Goal: Information Seeking & Learning: Learn about a topic

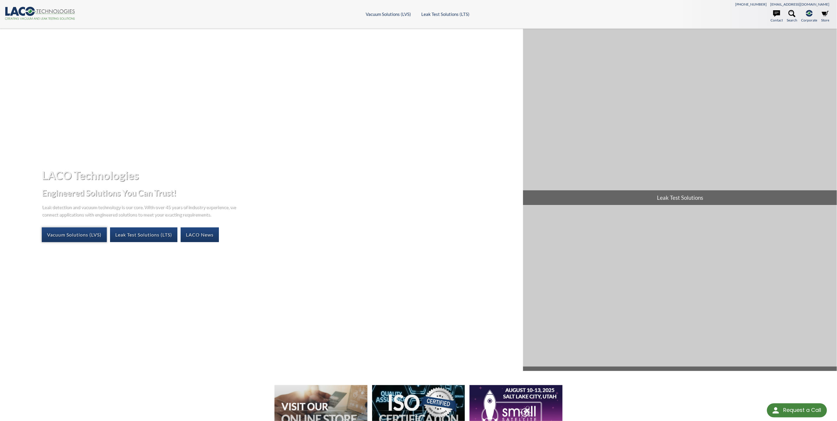
click at [64, 234] on link "Vacuum Solutions (LVS)" at bounding box center [74, 234] width 65 height 15
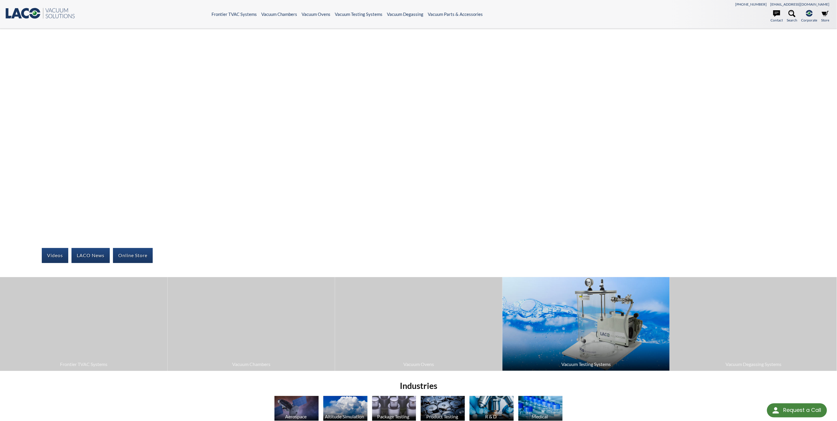
click at [603, 361] on span "Vacuum Testing Systems" at bounding box center [585, 364] width 161 height 8
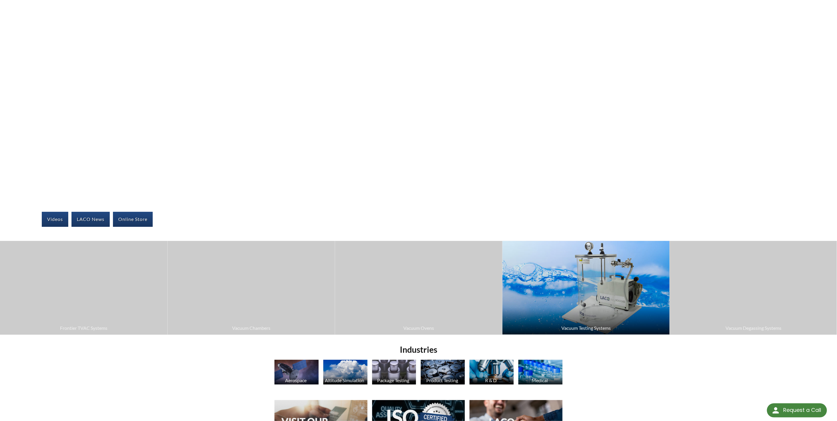
scroll to position [132, 0]
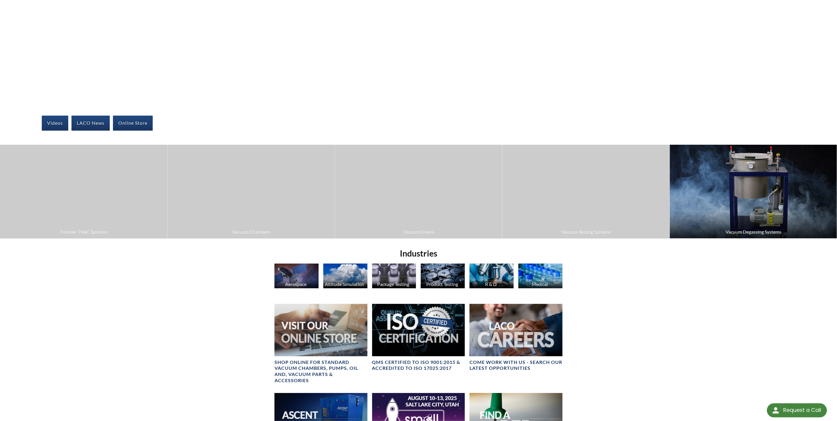
click at [758, 209] on img at bounding box center [753, 192] width 167 height 94
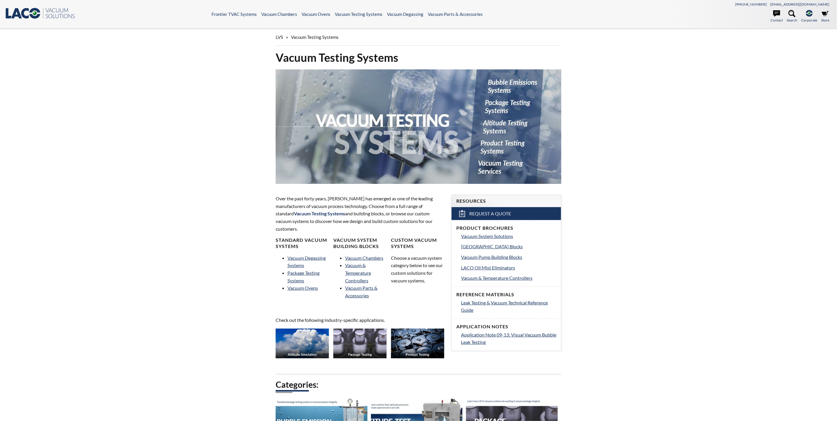
select select "Language Translate Widget"
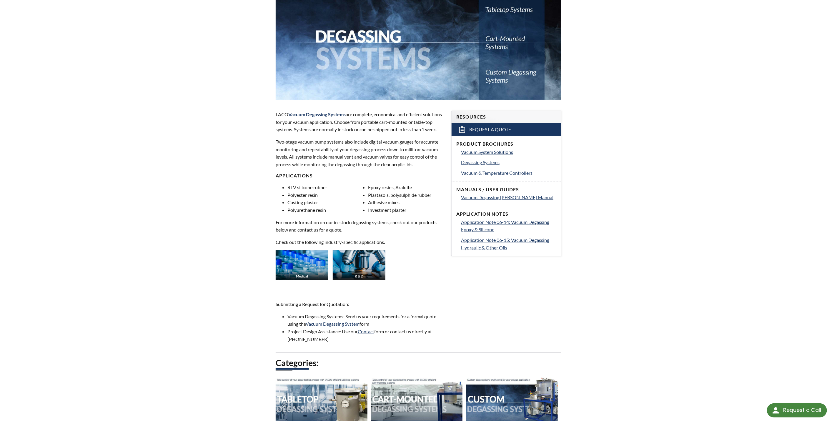
scroll to position [221, 0]
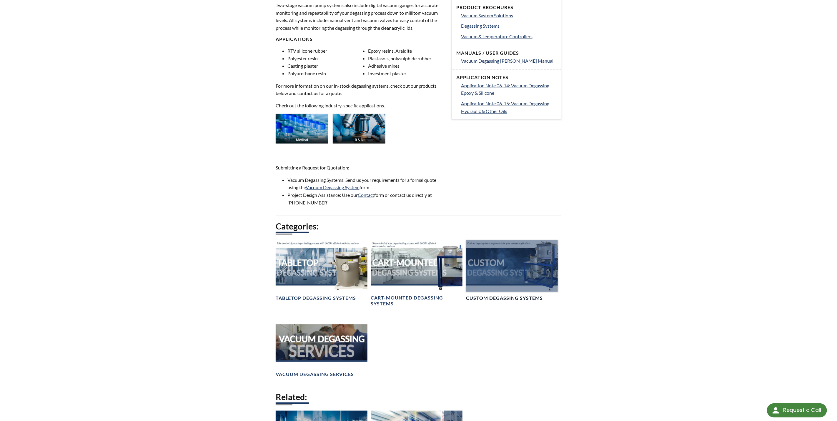
click at [515, 274] on div at bounding box center [512, 265] width 92 height 51
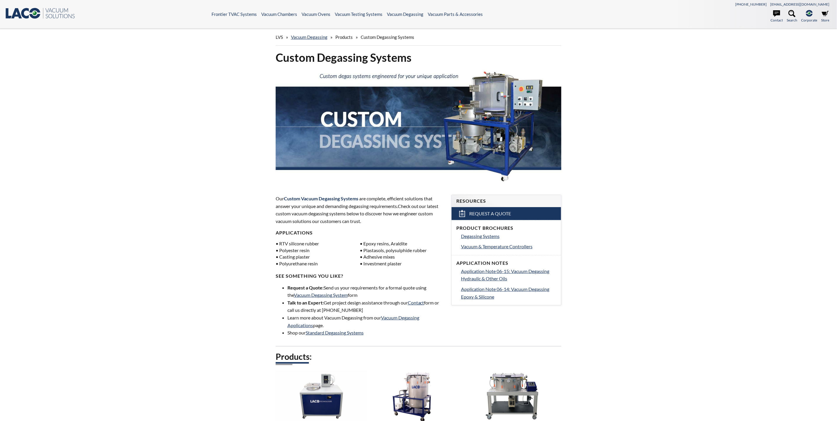
select select "Language Translate Widget"
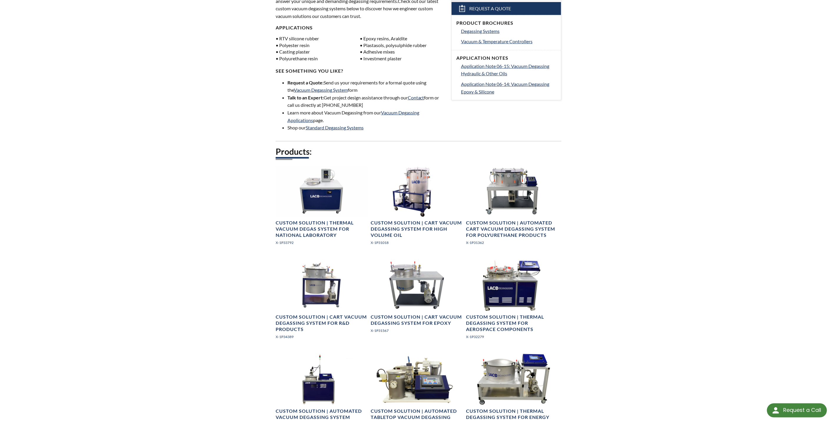
scroll to position [221, 0]
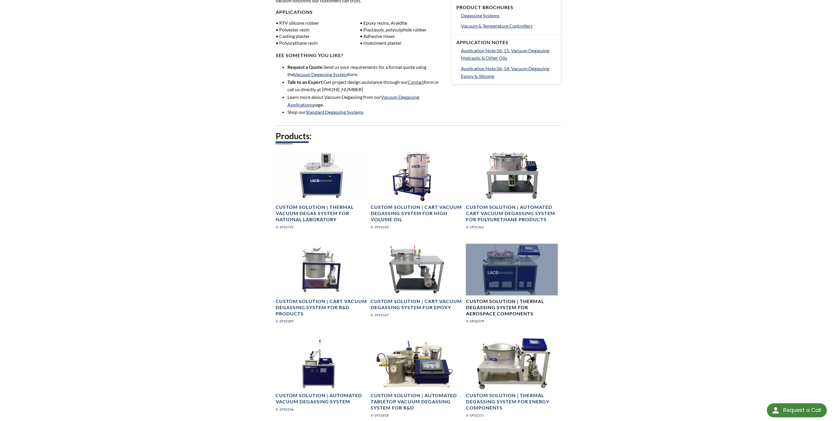
click at [503, 306] on h4 "Custom Solution | Thermal Degassing System for Aerospace Components" at bounding box center [512, 307] width 92 height 18
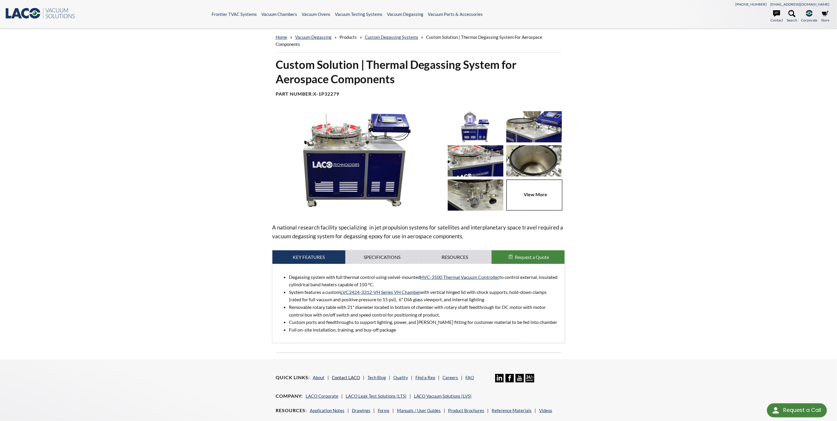
click at [351, 378] on link "Contact LACO" at bounding box center [346, 377] width 28 height 5
click at [385, 254] on link "Specifications" at bounding box center [381, 257] width 73 height 14
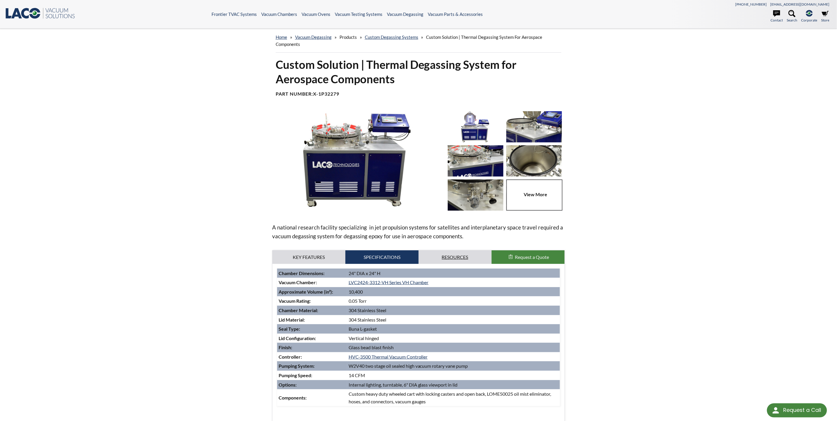
click at [459, 257] on link "Resources" at bounding box center [455, 257] width 73 height 14
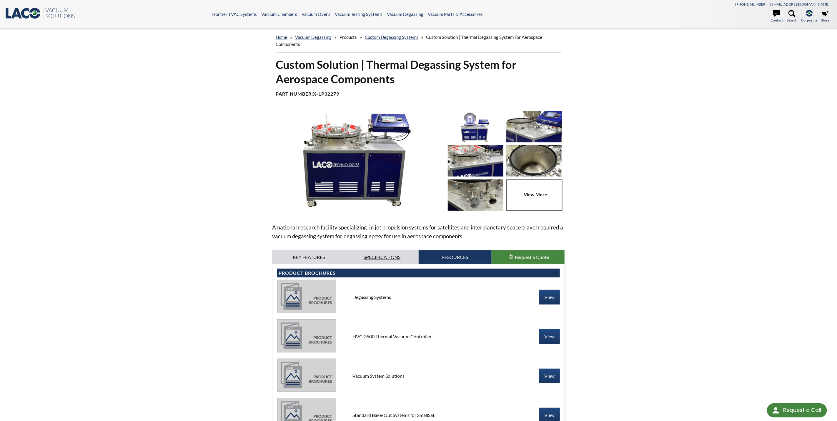
click at [386, 257] on link "Specifications" at bounding box center [381, 257] width 73 height 14
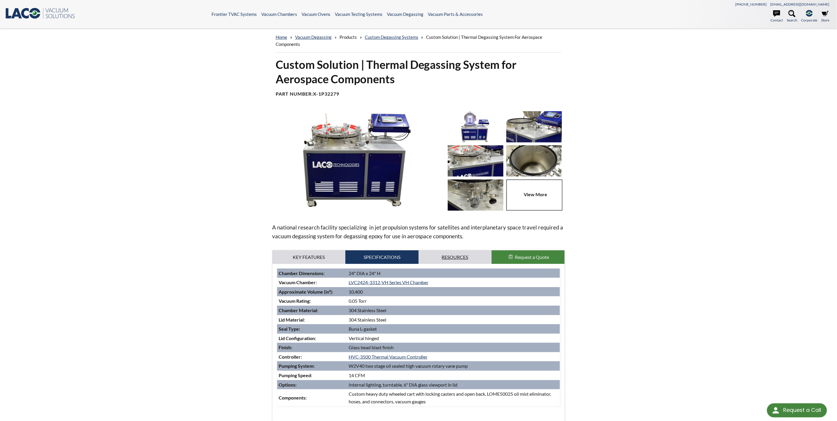
click at [458, 258] on link "Resources" at bounding box center [455, 257] width 73 height 14
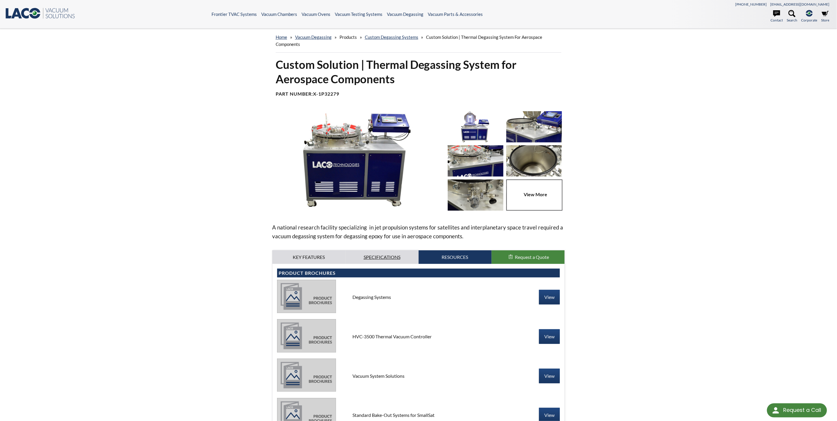
click at [390, 255] on link "Specifications" at bounding box center [381, 257] width 73 height 14
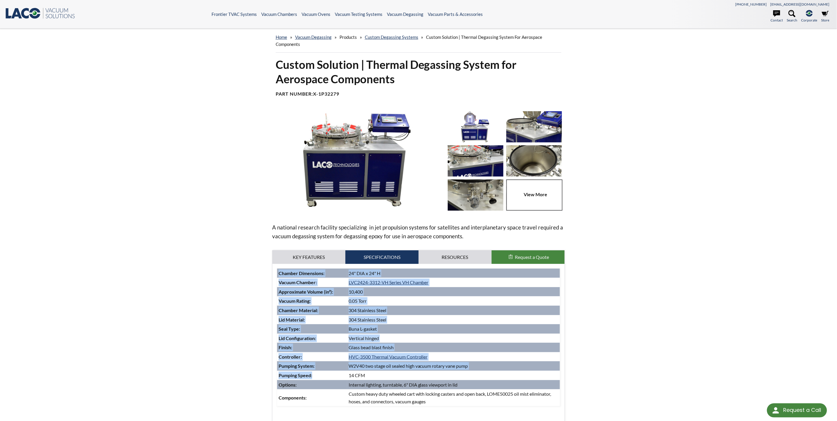
drag, startPoint x: 316, startPoint y: 375, endPoint x: 267, endPoint y: 375, distance: 48.5
click at [267, 375] on div "Custom Solution | Thermal Degassing System for Aerospace Components Part Number…" at bounding box center [418, 248] width 377 height 382
drag, startPoint x: 267, startPoint y: 375, endPoint x: 302, endPoint y: 379, distance: 34.6
click at [302, 379] on td "Pumping Speed:" at bounding box center [312, 375] width 70 height 9
click at [318, 378] on td "Pumping Speed:" at bounding box center [312, 375] width 70 height 9
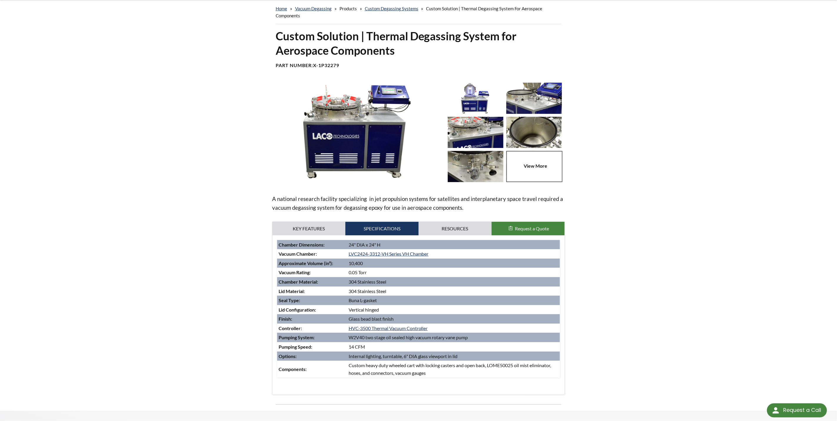
scroll to position [44, 0]
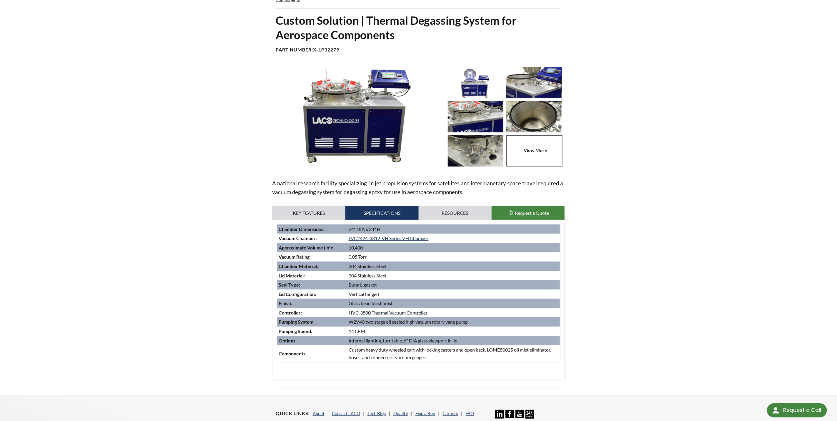
click at [396, 313] on link "HVC-3500 Thermal Vacuum Controller" at bounding box center [388, 313] width 79 height 6
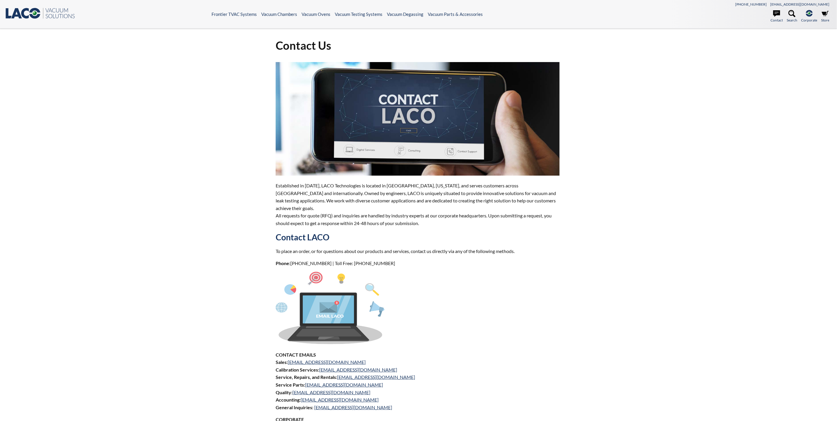
select select "Language Translate Widget"
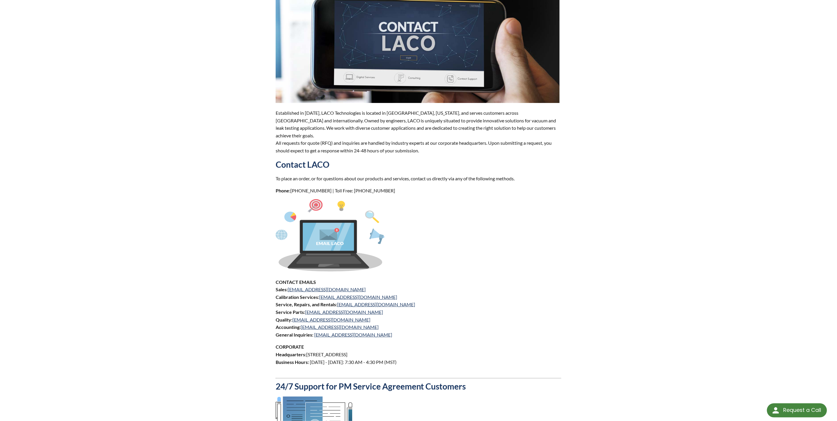
scroll to position [88, 0]
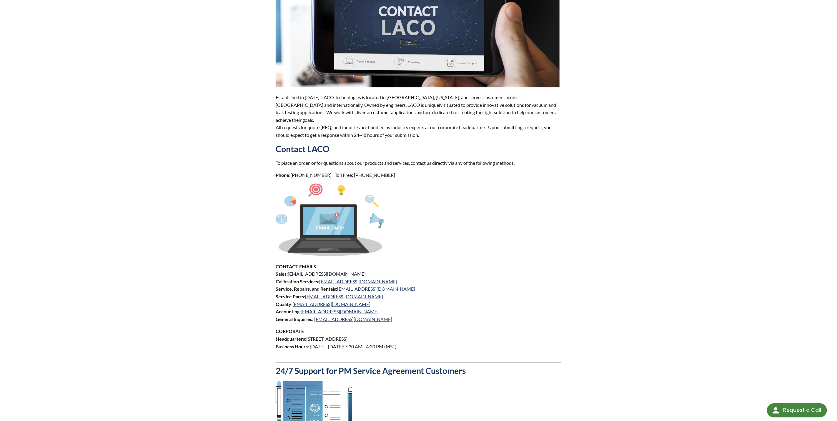
click at [312, 271] on link "sales@lacotech.com" at bounding box center [327, 274] width 78 height 6
click at [311, 271] on link "sales@lacotech.com" at bounding box center [327, 274] width 78 height 6
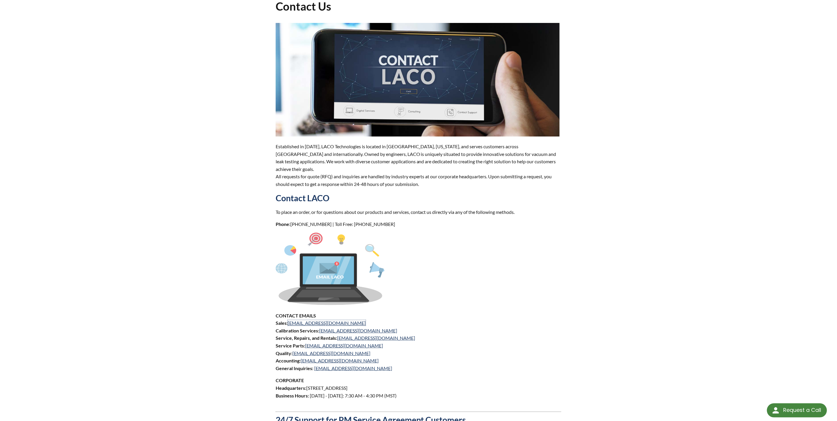
scroll to position [0, 0]
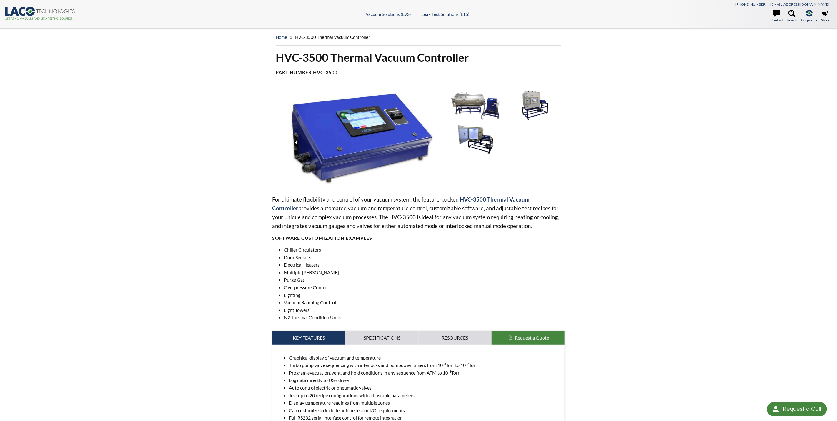
select select "Language Translate Widget"
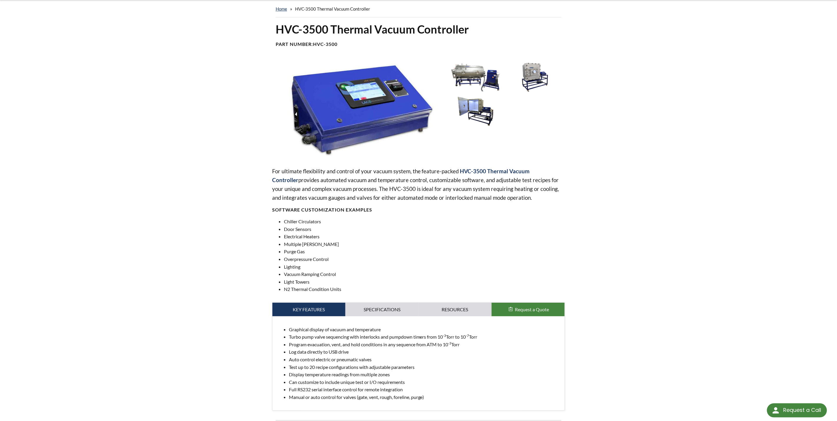
scroll to position [44, 0]
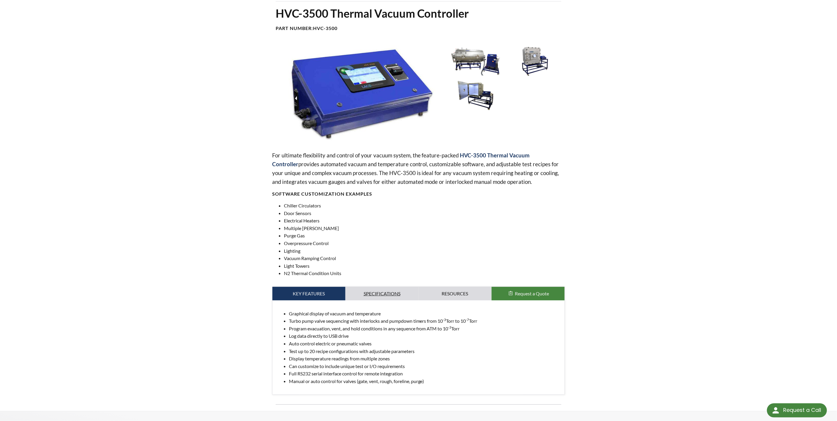
click at [384, 293] on link "Specifications" at bounding box center [381, 294] width 73 height 14
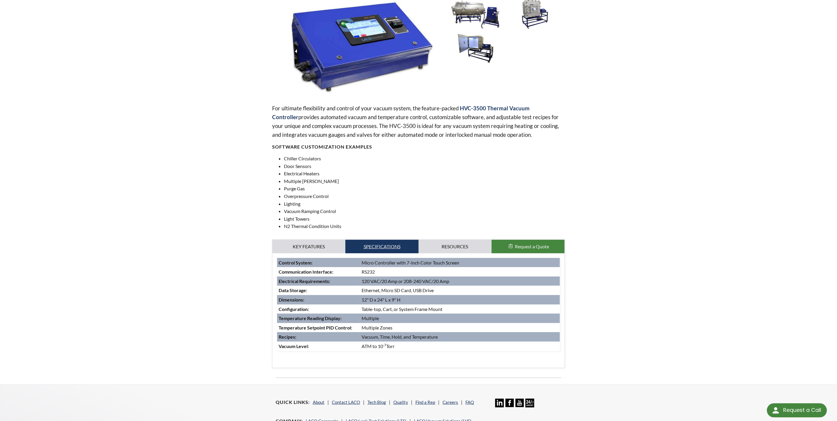
scroll to position [88, 0]
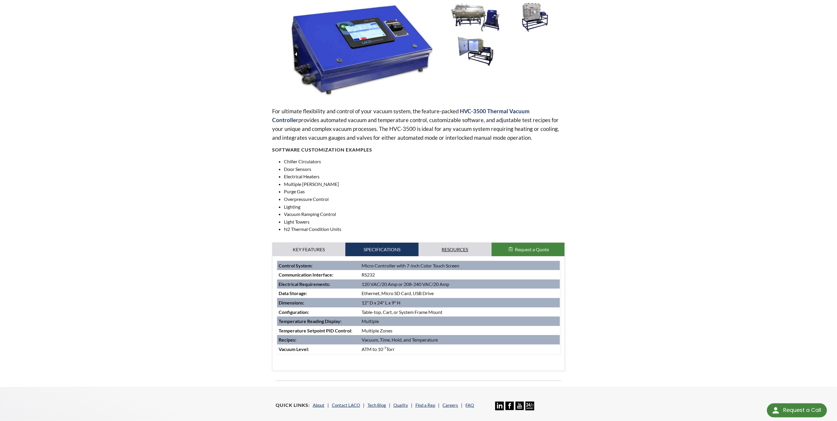
click at [472, 251] on link "Resources" at bounding box center [455, 250] width 73 height 14
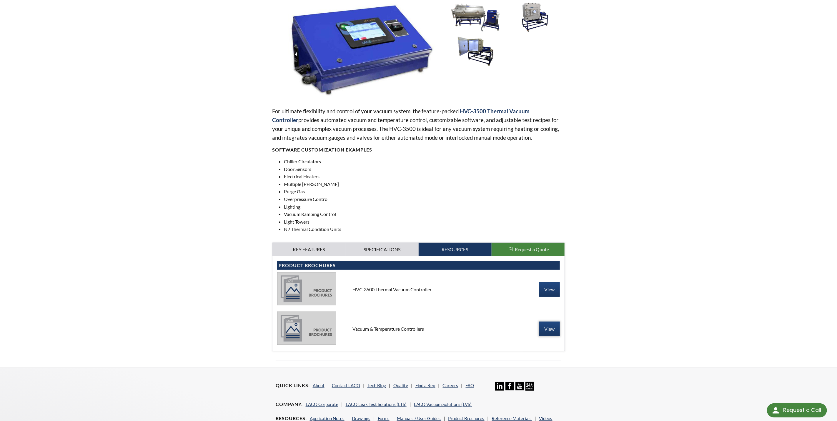
click at [554, 331] on link "View" at bounding box center [549, 329] width 21 height 15
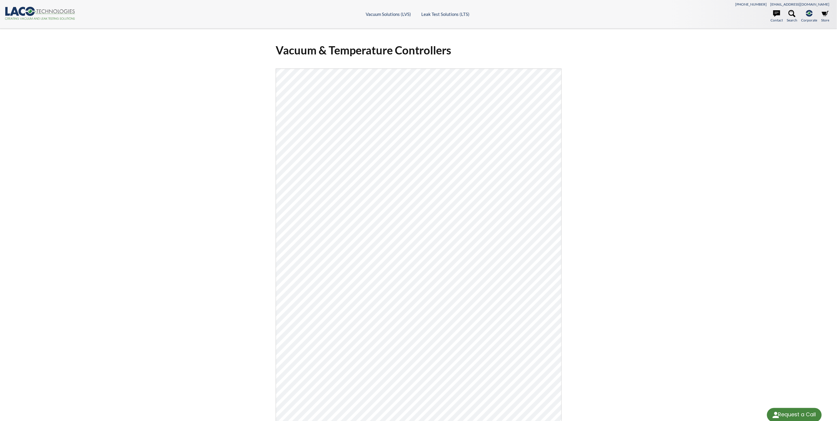
select select "Language Translate Widget"
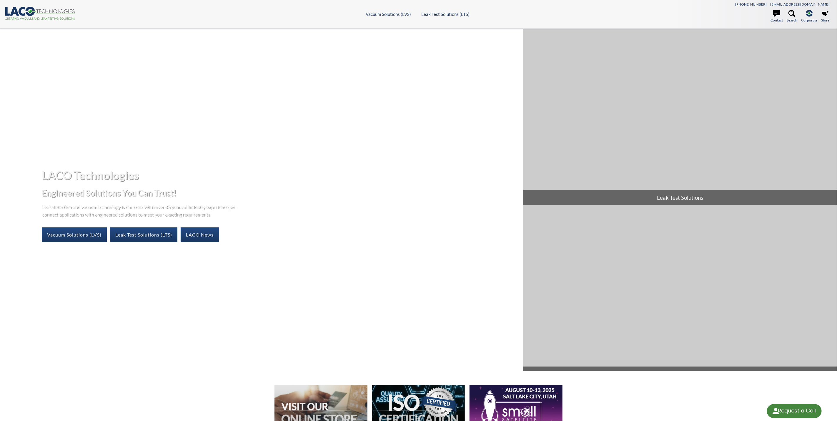
select select "Language Translate Widget"
click at [77, 239] on link "Vacuum Solutions (LVS)" at bounding box center [74, 234] width 65 height 15
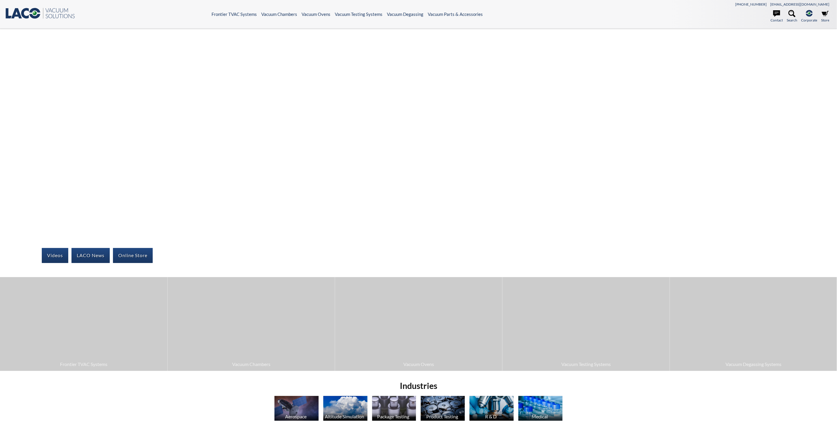
select select "Language Translate Widget"
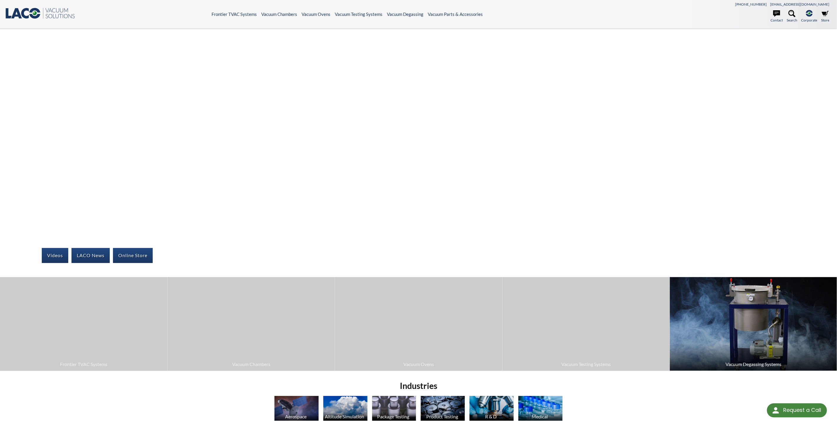
click at [748, 324] on img at bounding box center [753, 324] width 167 height 94
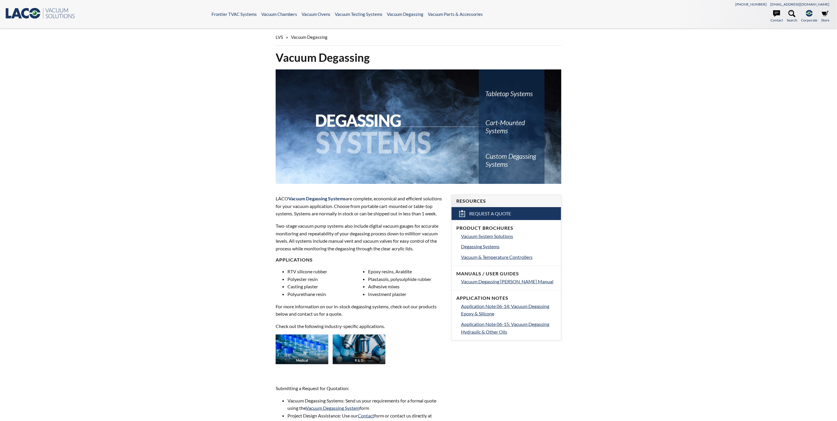
select select "Language Translate Widget"
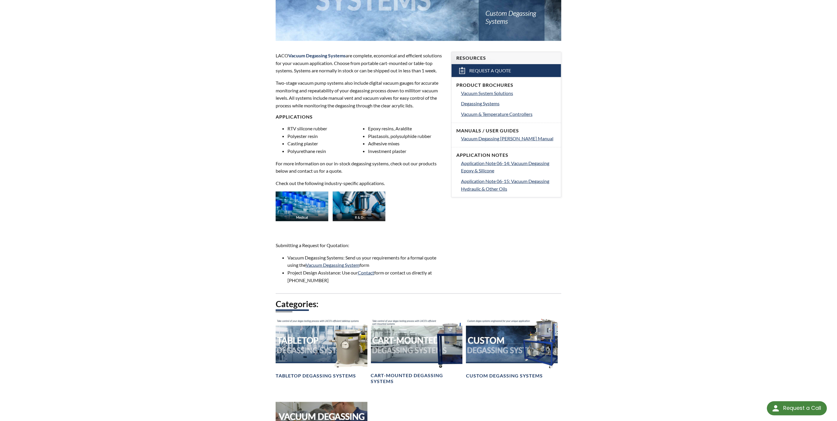
scroll to position [265, 0]
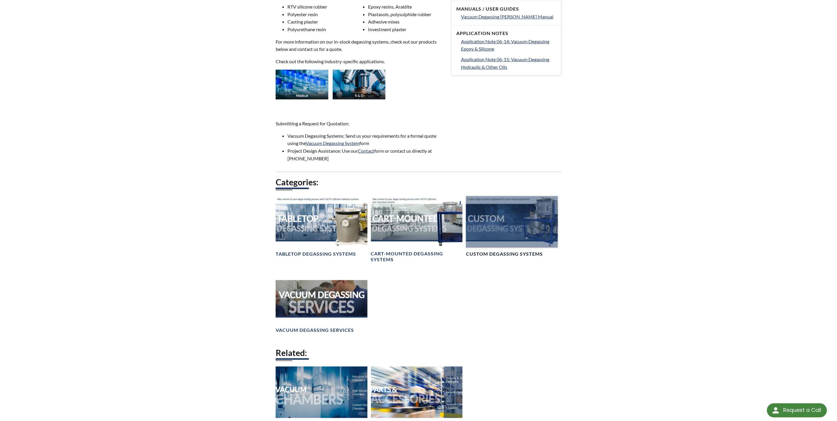
click at [509, 230] on div at bounding box center [512, 221] width 92 height 51
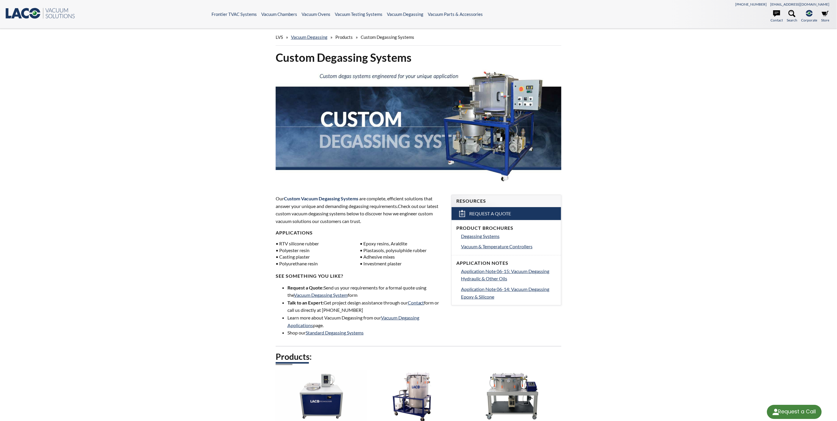
select select "Language Translate Widget"
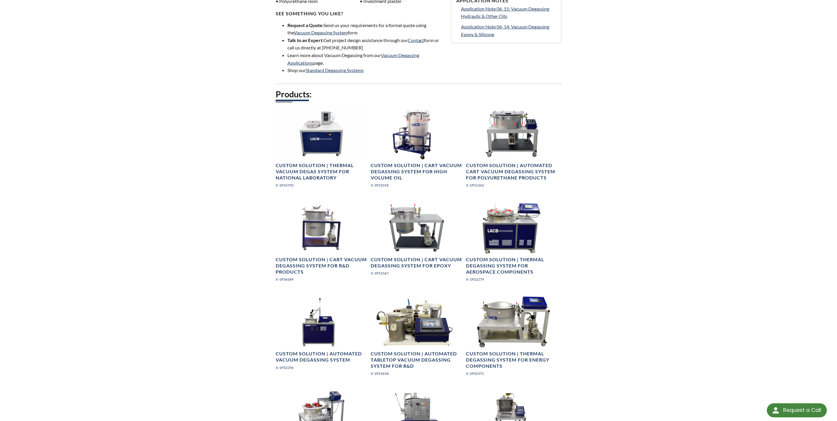
scroll to position [265, 0]
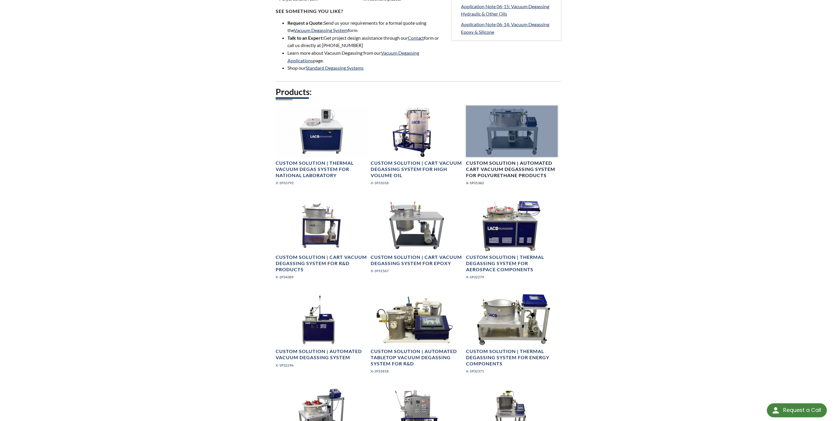
click at [528, 158] on link "Custom Solution | Automated Cart Vacuum Degassing System for Polyurethane Produ…" at bounding box center [512, 148] width 92 height 85
click at [525, 168] on h4 "Custom Solution | Automated Cart Vacuum Degassing System for Polyurethane Produ…" at bounding box center [512, 169] width 92 height 18
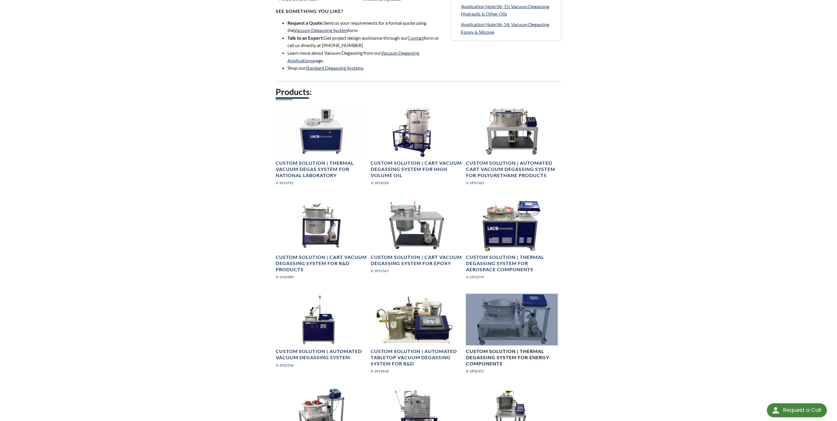
click at [510, 354] on h4 "Custom Solution | Thermal Degassing System for Energy Components" at bounding box center [512, 357] width 92 height 18
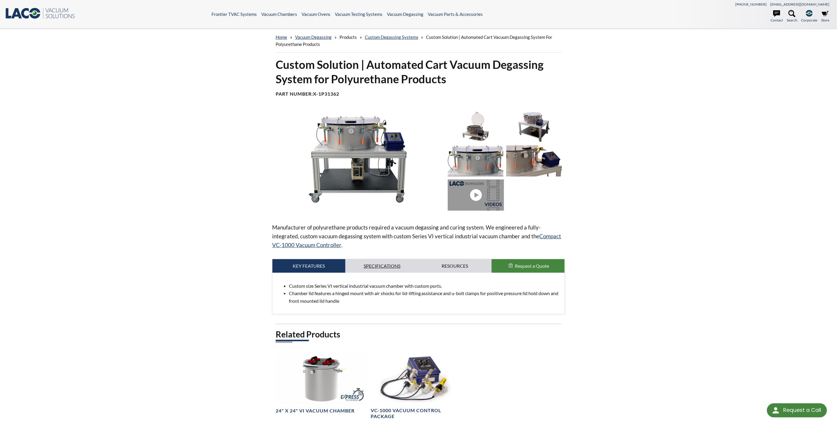
click at [375, 265] on link "Specifications" at bounding box center [381, 266] width 73 height 14
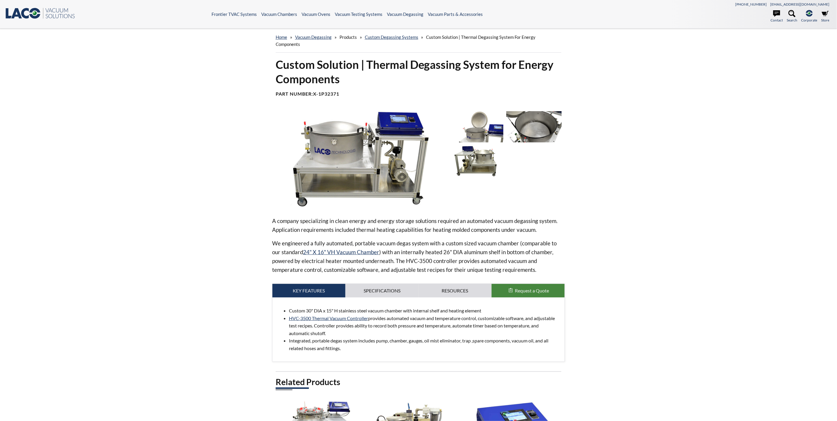
select select "Language Translate Widget"
